Goal: Obtain resource: Download file/media

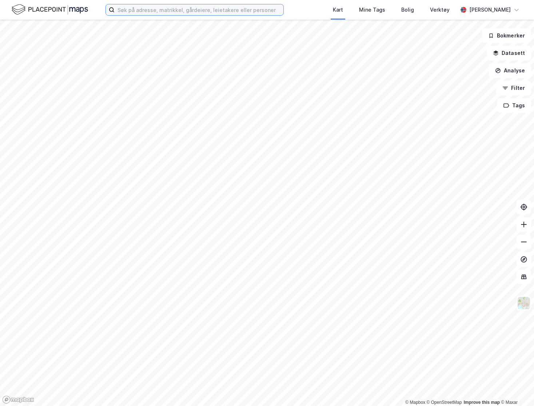
click at [189, 9] on input at bounding box center [199, 9] width 169 height 11
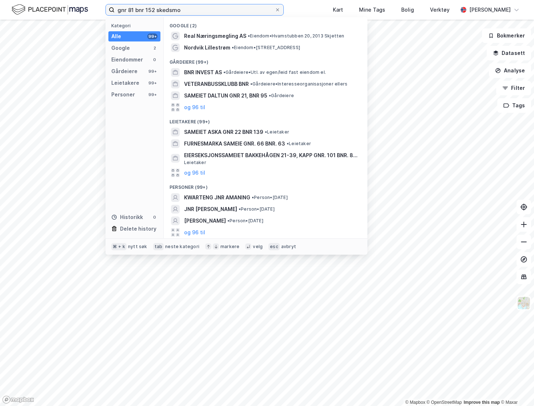
drag, startPoint x: 167, startPoint y: 8, endPoint x: 110, endPoint y: 8, distance: 57.9
click at [110, 8] on label "gnr 81 bnr 152 skedsmo" at bounding box center [195, 10] width 178 height 12
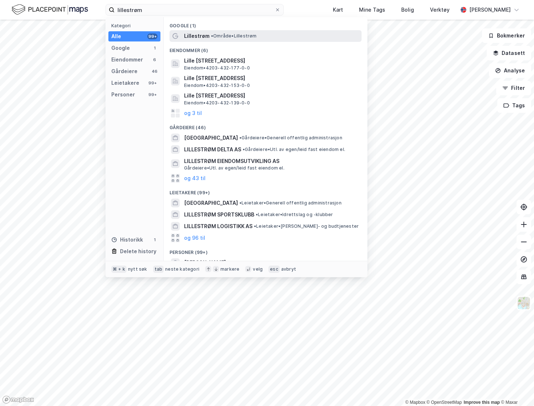
click at [253, 38] on span "• Område • [GEOGRAPHIC_DATA]" at bounding box center [234, 36] width 46 height 6
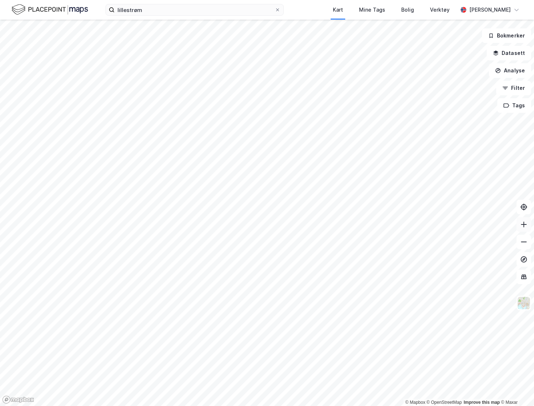
click at [526, 226] on icon at bounding box center [523, 224] width 7 height 7
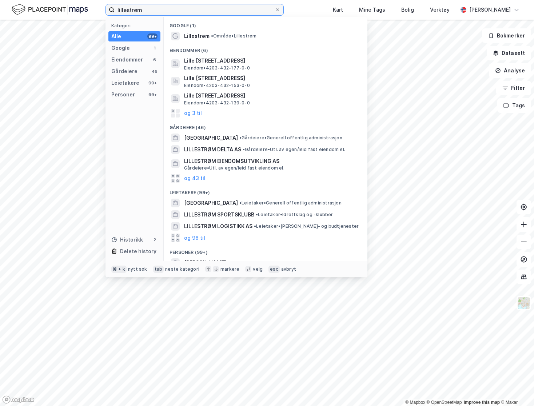
click at [167, 10] on input "lillestrøm" at bounding box center [195, 9] width 160 height 11
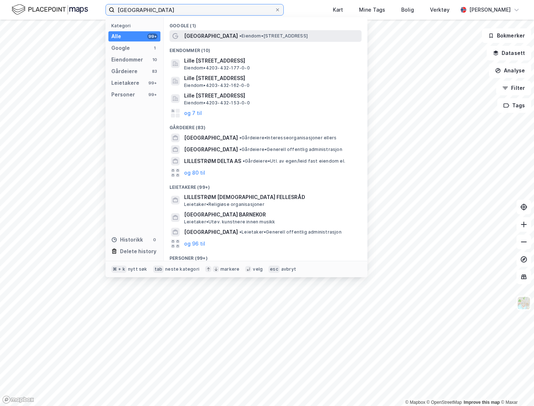
type input "[GEOGRAPHIC_DATA]"
click at [324, 37] on div "[GEOGRAPHIC_DATA] • Eiendom • [STREET_ADDRESS]" at bounding box center [272, 36] width 176 height 9
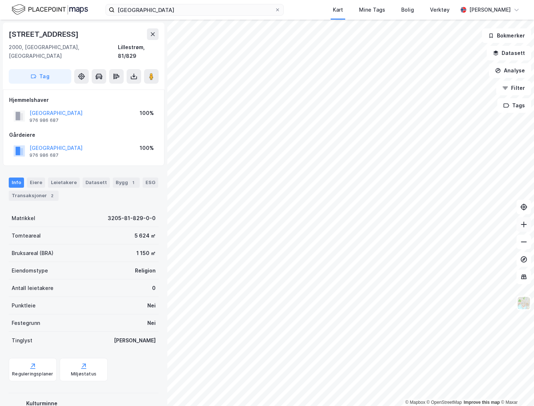
click at [524, 226] on icon at bounding box center [523, 224] width 7 height 7
click at [328, 406] on html "[GEOGRAPHIC_DATA] Kart Mine Tags Bolig Verktøy [PERSON_NAME] © Mapbox © OpenStr…" at bounding box center [267, 203] width 534 height 406
click at [151, 32] on icon at bounding box center [153, 34] width 6 height 6
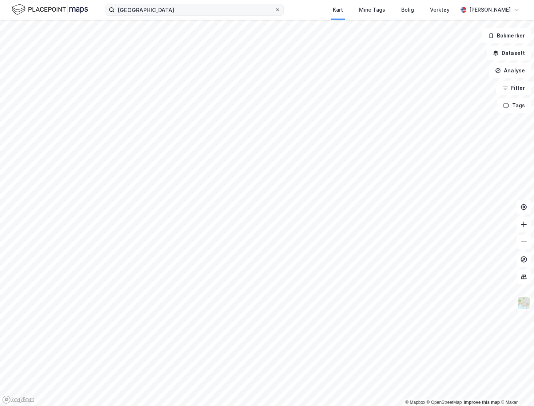
click at [279, 9] on icon at bounding box center [278, 9] width 3 height 3
click at [275, 9] on input "[GEOGRAPHIC_DATA]" at bounding box center [195, 9] width 160 height 11
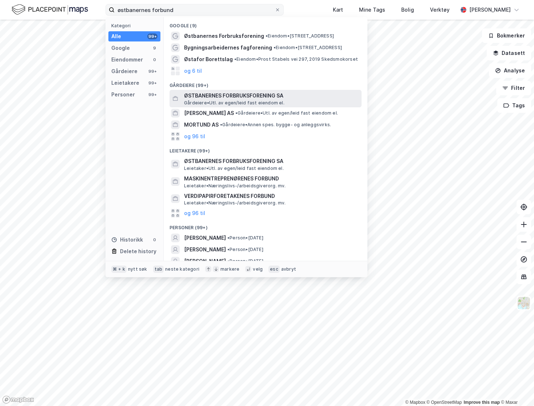
click at [315, 98] on span "ØSTBANERNES FORBRUKSFORENING SA" at bounding box center [271, 95] width 175 height 9
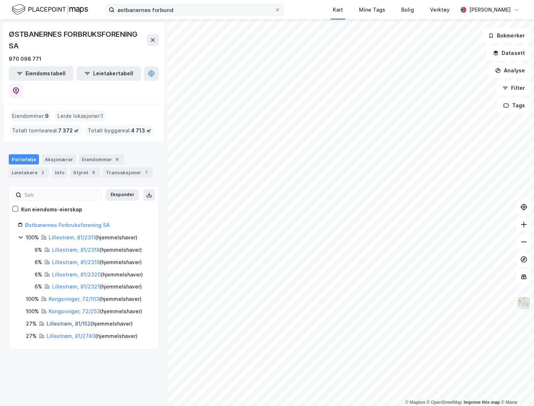
click at [66, 321] on link "Lillestrøm, 81/152" at bounding box center [69, 324] width 44 height 6
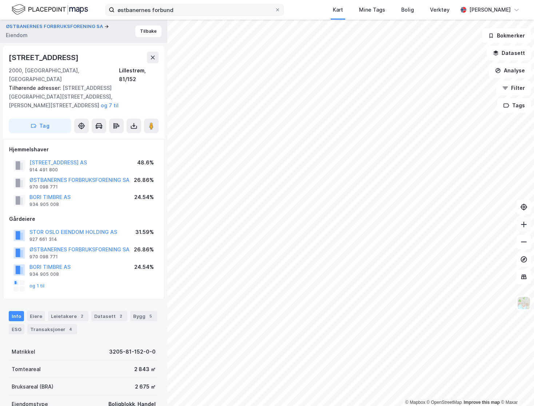
click at [524, 223] on icon at bounding box center [524, 225] width 1 height 6
click at [139, 119] on button at bounding box center [134, 126] width 15 height 15
click at [110, 138] on div "Last ned grunnbok" at bounding box center [98, 141] width 42 height 6
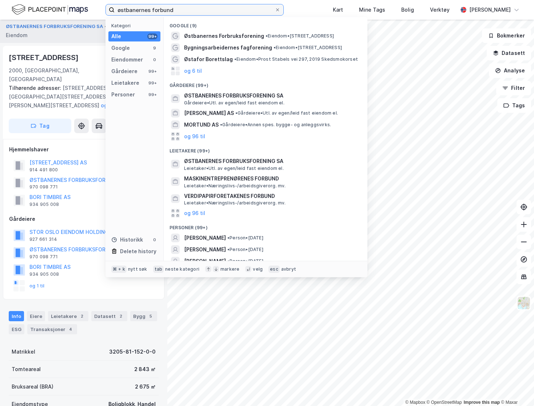
drag, startPoint x: 198, startPoint y: 8, endPoint x: 90, endPoint y: 7, distance: 107.7
click at [90, 7] on div "østbanernes forbund Kategori Alle 99+ Google 9 Eiendommer 0 Gårdeiere 99+ Leiet…" at bounding box center [267, 10] width 534 height 20
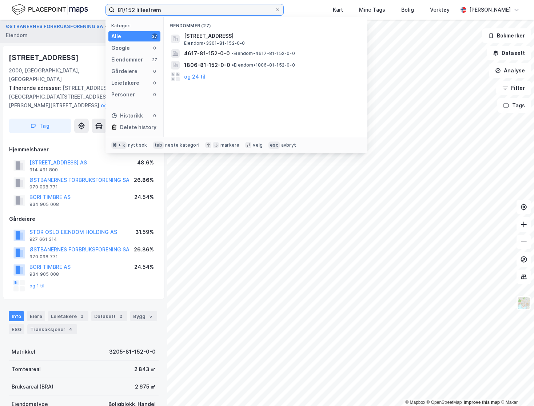
type input "81/152 lillestrøm"
click at [199, 12] on input "81/152 lillestrøm" at bounding box center [195, 9] width 160 height 11
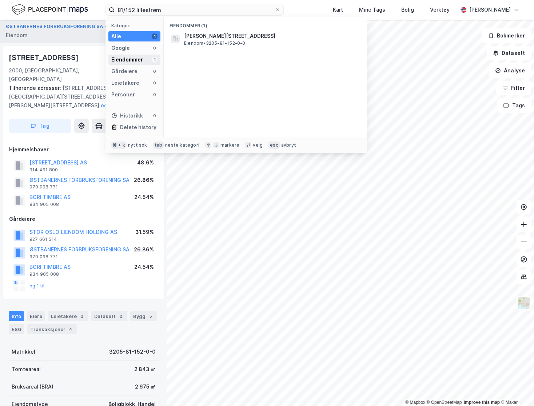
click at [133, 60] on div "Eiendommer" at bounding box center [127, 59] width 32 height 9
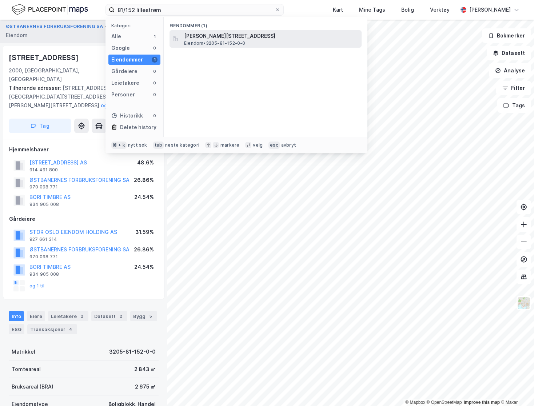
click at [289, 39] on span "[PERSON_NAME][STREET_ADDRESS]" at bounding box center [271, 36] width 175 height 9
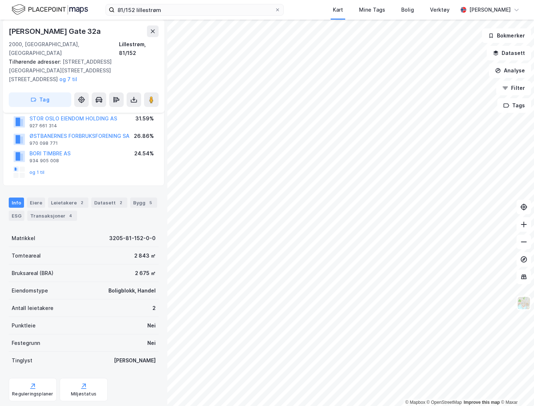
scroll to position [86, 0]
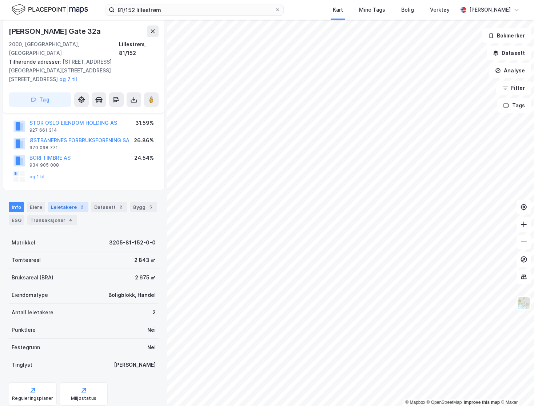
click at [63, 202] on div "Leietakere 2" at bounding box center [68, 207] width 40 height 10
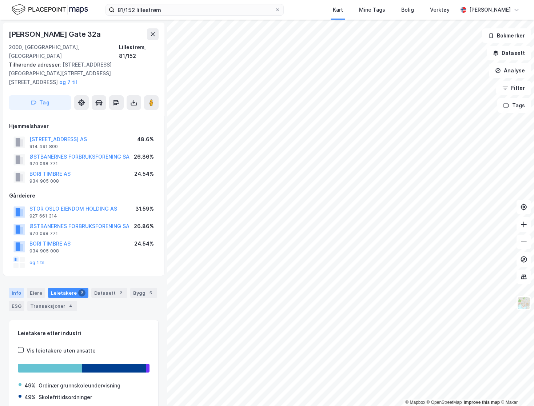
click at [18, 288] on div "Info" at bounding box center [16, 293] width 15 height 10
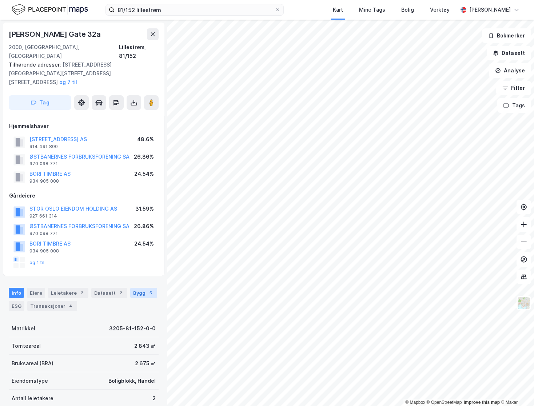
click at [138, 288] on div "Bygg 5" at bounding box center [143, 293] width 27 height 10
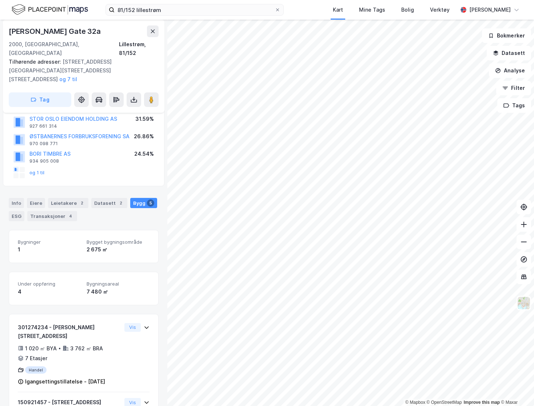
scroll to position [174, 0]
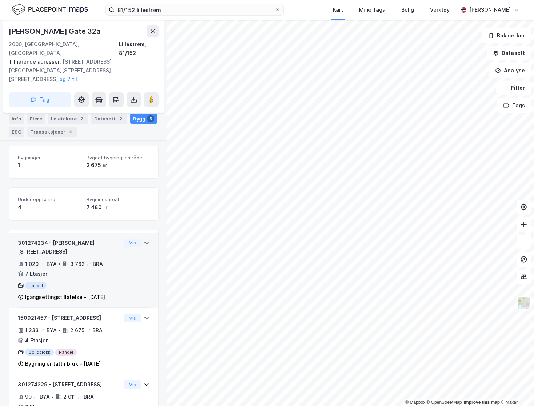
click at [98, 293] on div "Igangsettingstillatelse - [DATE]" at bounding box center [65, 297] width 80 height 9
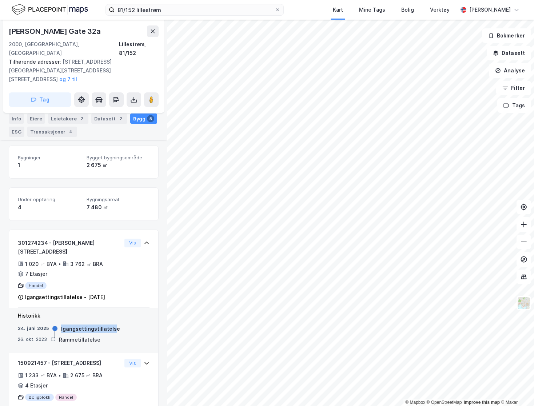
drag, startPoint x: 58, startPoint y: 312, endPoint x: 111, endPoint y: 309, distance: 53.2
click at [111, 325] on div "[DATE] Igangsettingstillatelse" at bounding box center [84, 329] width 132 height 8
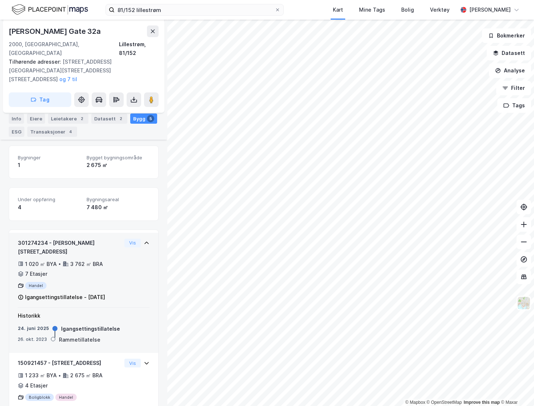
click at [120, 258] on div "301274234 - [PERSON_NAME][STREET_ADDRESS] ㎡ BYA • 3 762 ㎡ BRA • 7 Etasjer Hande…" at bounding box center [84, 273] width 132 height 69
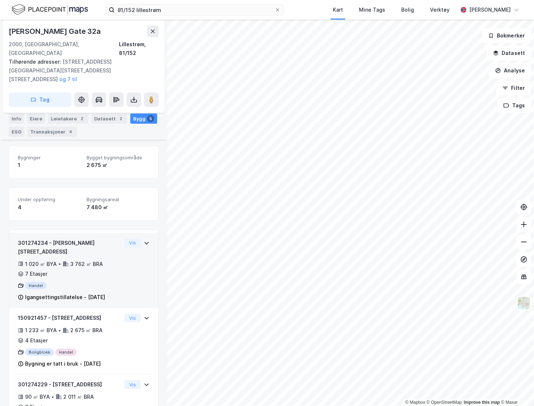
click at [118, 263] on div "301274234 - [PERSON_NAME][STREET_ADDRESS] ㎡ BYA • 3 762 ㎡ BRA • 7 Etasjer Hande…" at bounding box center [84, 273] width 132 height 69
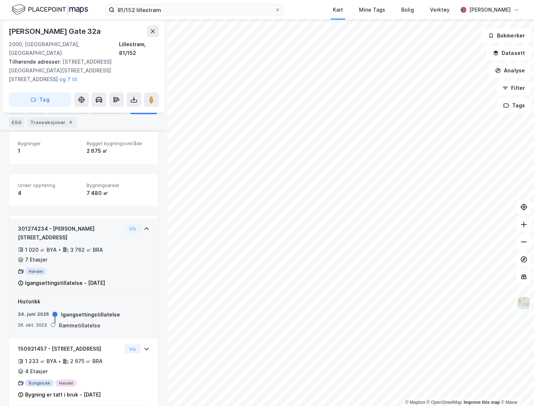
scroll to position [193, 0]
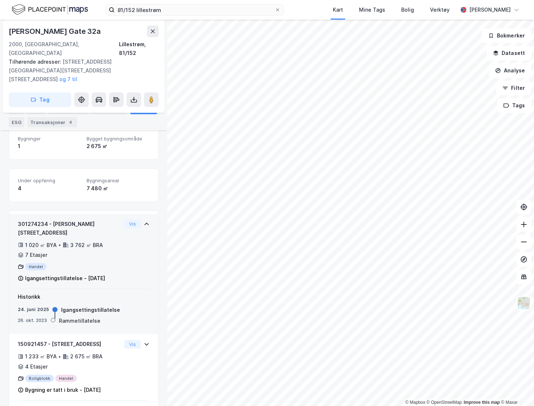
click at [33, 251] on div "7 Etasjer" at bounding box center [36, 255] width 22 height 9
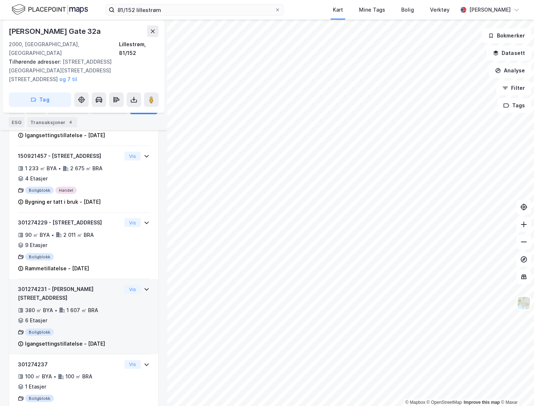
scroll to position [182, 0]
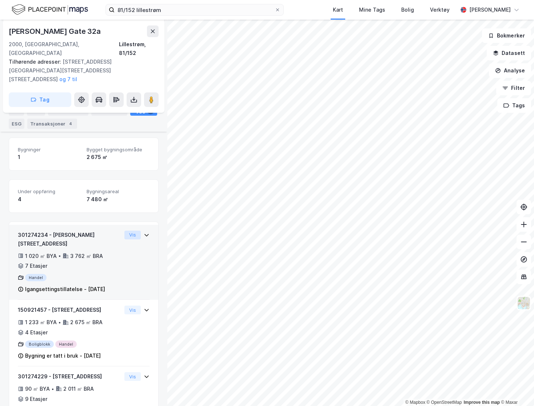
click at [130, 231] on button "Vis" at bounding box center [132, 235] width 16 height 9
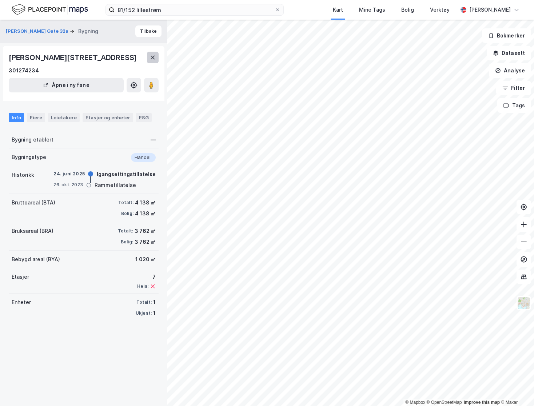
click at [150, 63] on button at bounding box center [153, 58] width 12 height 12
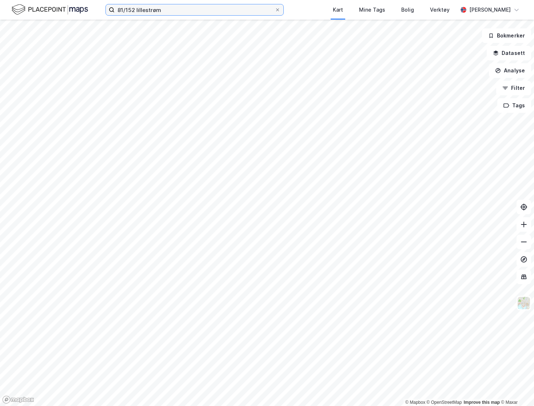
click at [169, 11] on input "81/152 lillestrøm" at bounding box center [195, 9] width 160 height 11
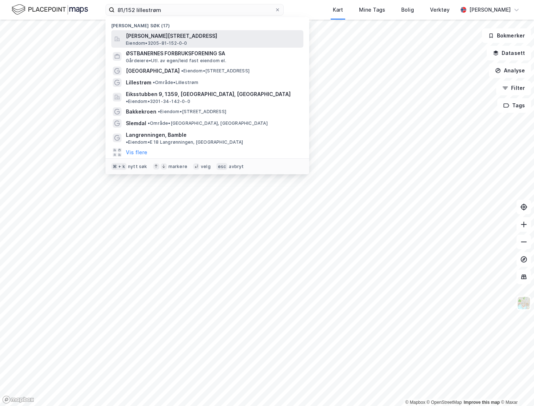
click at [205, 37] on span "[PERSON_NAME][STREET_ADDRESS]" at bounding box center [213, 36] width 175 height 9
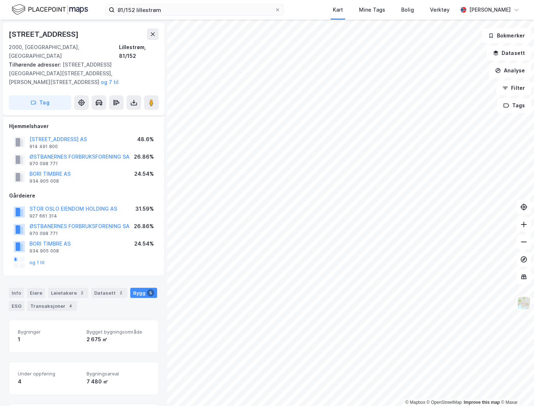
scroll to position [182, 0]
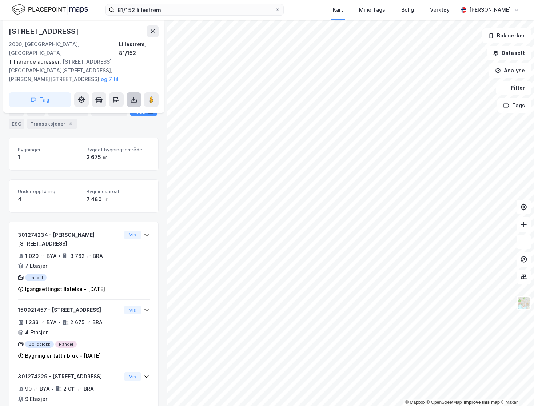
click at [130, 96] on icon at bounding box center [133, 99] width 7 height 7
click at [127, 120] on div "Last ned matrikkelrapport" at bounding box center [102, 126] width 77 height 12
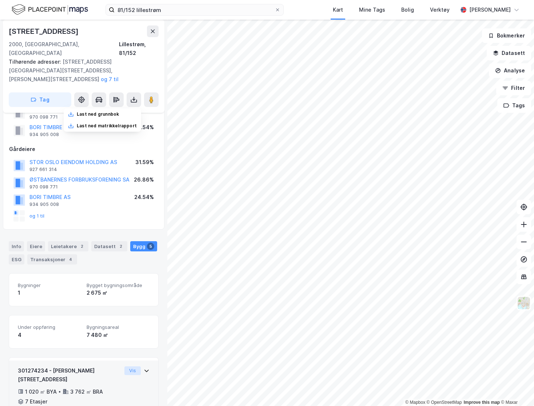
scroll to position [51, 0]
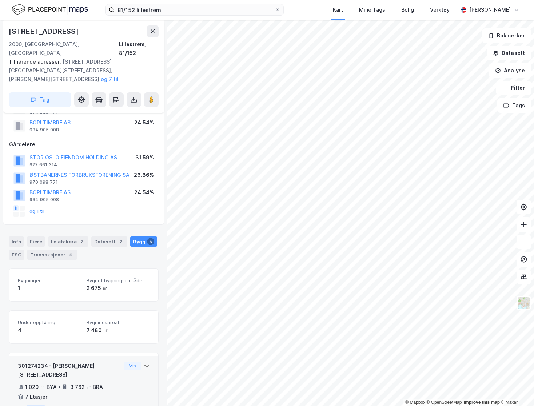
click at [144, 365] on icon at bounding box center [146, 366] width 4 height 3
click at [80, 362] on div "301274234 - [PERSON_NAME][STREET_ADDRESS]" at bounding box center [70, 370] width 104 height 17
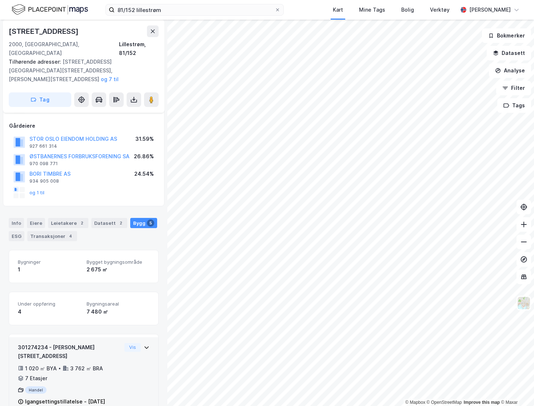
scroll to position [84, 0]
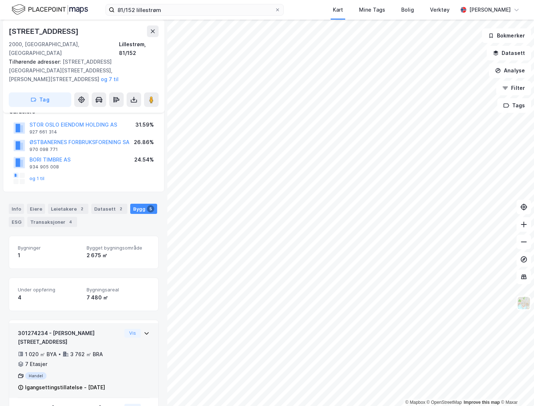
click at [101, 383] on div "Igangsettingstillatelse - [DATE]" at bounding box center [65, 387] width 80 height 9
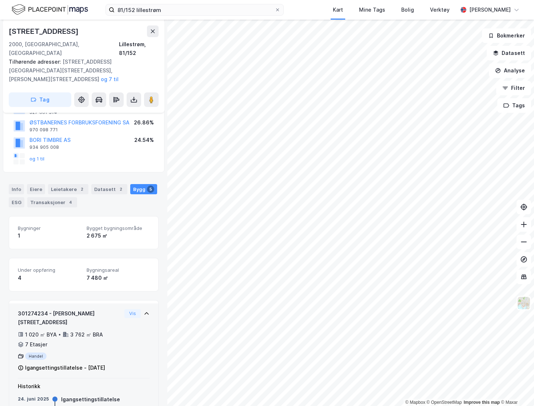
scroll to position [127, 0]
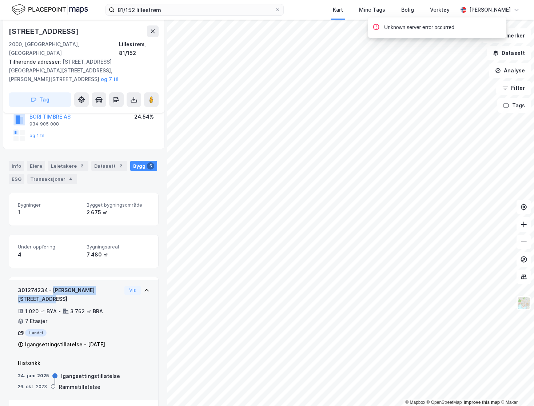
drag, startPoint x: 51, startPoint y: 272, endPoint x: 30, endPoint y: 279, distance: 22.3
click at [30, 286] on div "301274234 - [PERSON_NAME][STREET_ADDRESS]" at bounding box center [70, 294] width 104 height 17
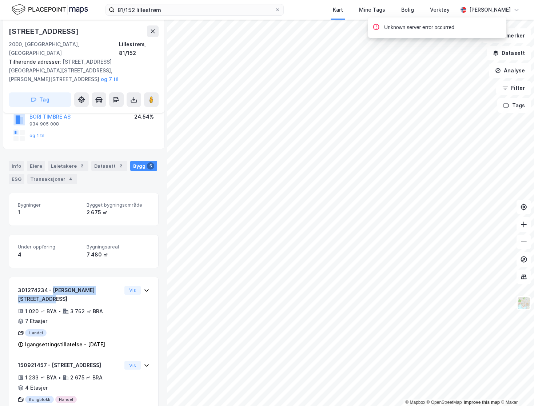
copy div "[PERSON_NAME][STREET_ADDRESS]"
